Goal: Information Seeking & Learning: Find specific fact

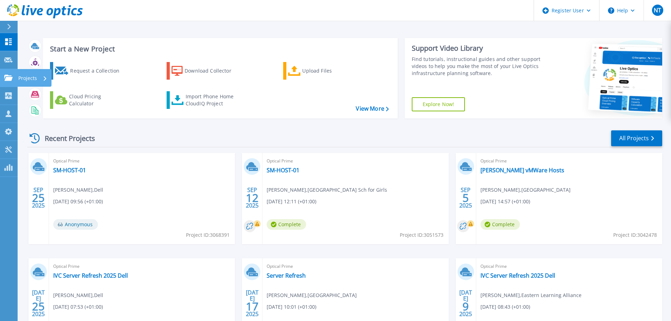
click at [32, 77] on p "Projects" at bounding box center [27, 78] width 19 height 18
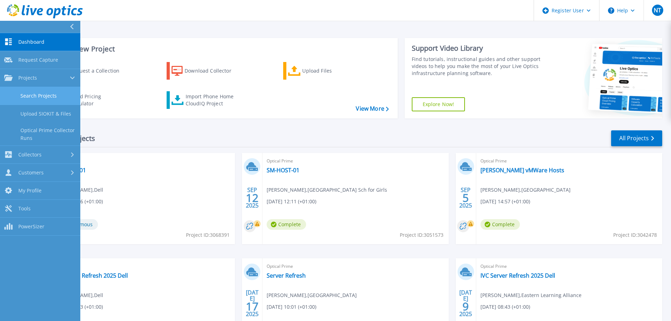
click at [40, 95] on link "Search Projects" at bounding box center [40, 96] width 80 height 18
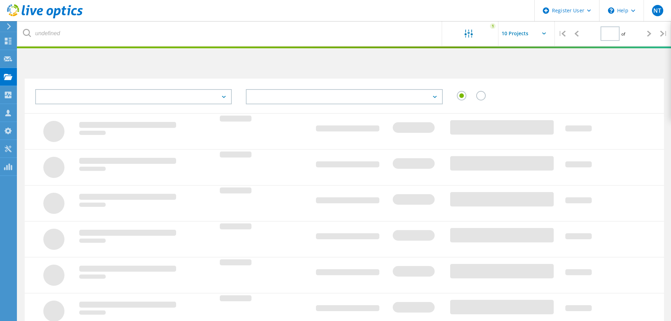
type input "1"
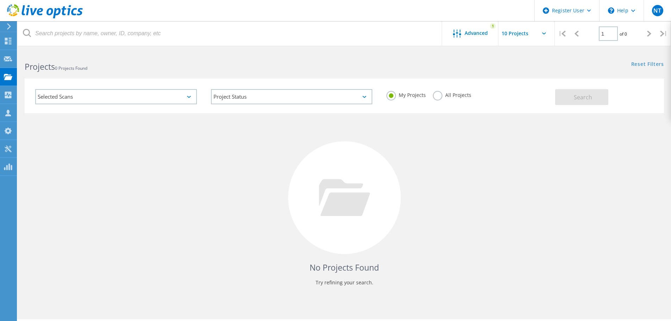
click at [433, 97] on label "All Projects" at bounding box center [452, 94] width 38 height 7
click at [0, 0] on input "All Projects" at bounding box center [0, 0] width 0 height 0
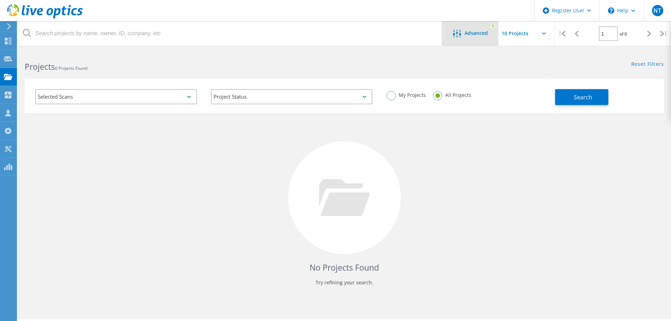
click at [473, 33] on span "Advanced" at bounding box center [475, 33] width 23 height 5
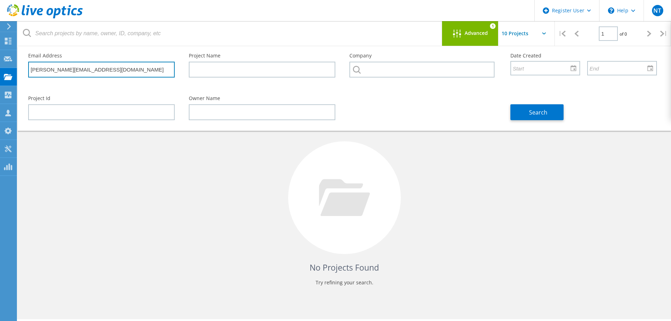
drag, startPoint x: 121, startPoint y: 72, endPoint x: -94, endPoint y: 73, distance: 214.5
click at [0, 73] on html "Register User \n Help Explore Helpful Articles Contact Support NT Dell User Nik…" at bounding box center [335, 170] width 671 height 340
paste input "adam.coulston@kent.gov.uk"
type input "adam.coulston@kent.gov.uk"
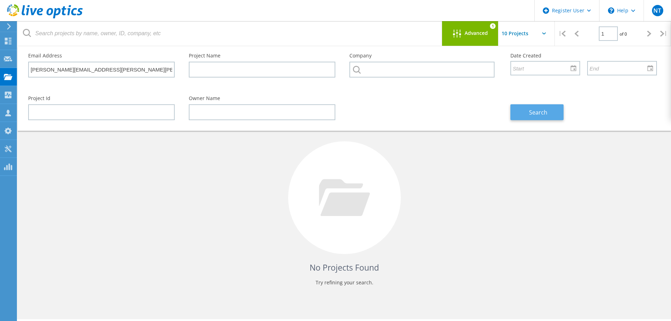
click at [537, 114] on span "Search" at bounding box center [538, 112] width 18 height 8
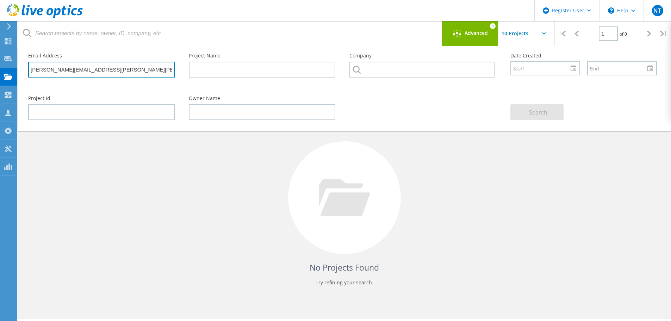
click at [111, 69] on input "adam.coulston@kent.gov.uk" at bounding box center [101, 70] width 146 height 16
click at [476, 33] on span "Advanced" at bounding box center [475, 33] width 23 height 5
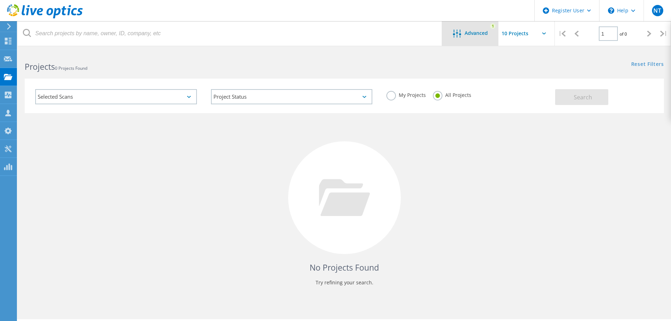
click at [476, 33] on span "Advanced" at bounding box center [475, 33] width 23 height 5
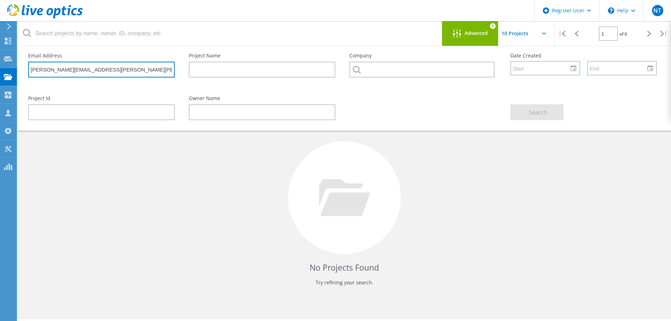
click at [122, 68] on input "adam.coulston@kent.gov.uk" at bounding box center [101, 70] width 146 height 16
click at [526, 33] on input "text" at bounding box center [533, 33] width 70 height 25
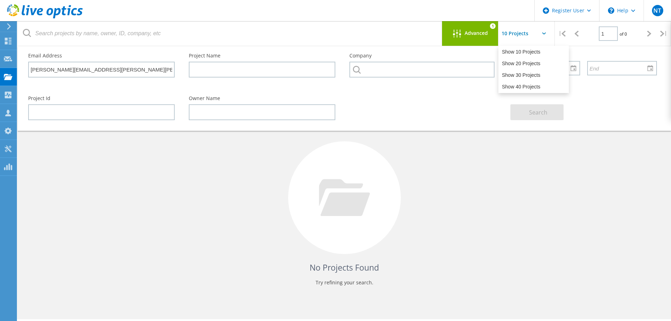
drag, startPoint x: 507, startPoint y: 229, endPoint x: 497, endPoint y: 164, distance: 65.2
click at [507, 229] on div "No Projects Found Try refining your search." at bounding box center [344, 204] width 639 height 182
click at [474, 33] on span "Advanced" at bounding box center [475, 33] width 23 height 5
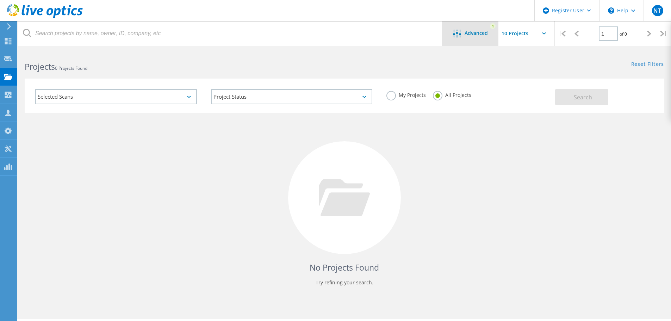
click at [467, 31] on span "Advanced" at bounding box center [475, 33] width 23 height 5
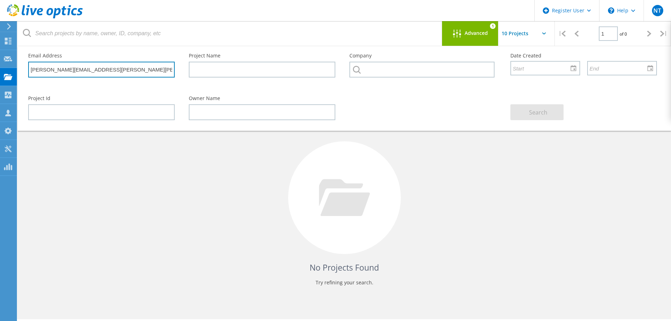
click at [108, 72] on input "adam.coulston@kent.gov.uk" at bounding box center [101, 70] width 146 height 16
click at [119, 73] on input "adam.coulston@kent.gov.uk" at bounding box center [101, 70] width 146 height 16
drag, startPoint x: 79, startPoint y: 70, endPoint x: -37, endPoint y: 67, distance: 116.6
click at [0, 67] on html "Register User \n Help Explore Helpful Articles Contact Support NT Dell User Nik…" at bounding box center [335, 170] width 671 height 340
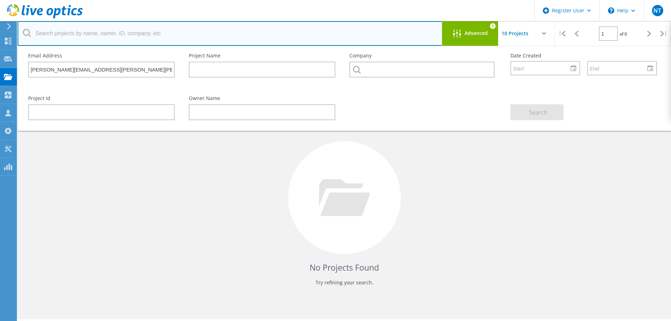
click at [68, 34] on input "text" at bounding box center [230, 33] width 425 height 25
type input "Kent"
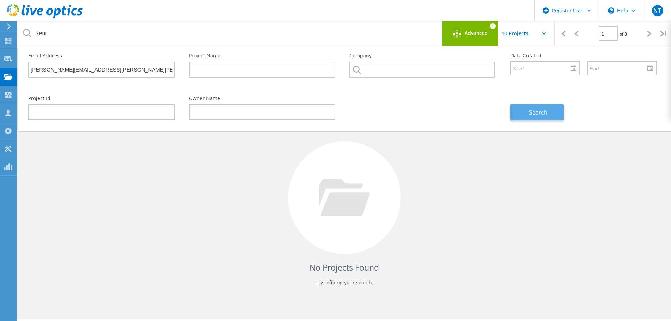
click at [539, 109] on span "Search" at bounding box center [538, 112] width 18 height 8
